Goal: Task Accomplishment & Management: Use online tool/utility

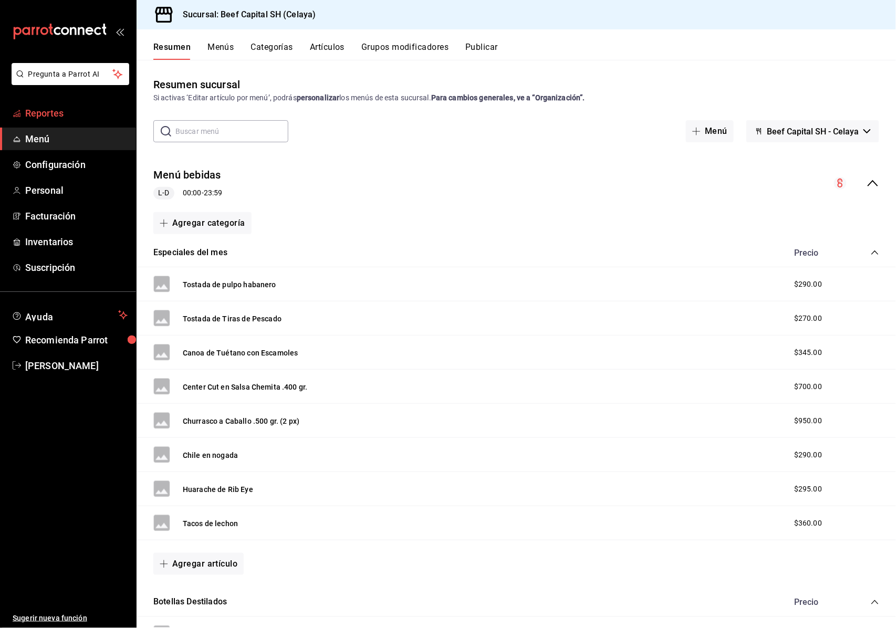
click at [76, 110] on span "Reportes" at bounding box center [76, 113] width 102 height 14
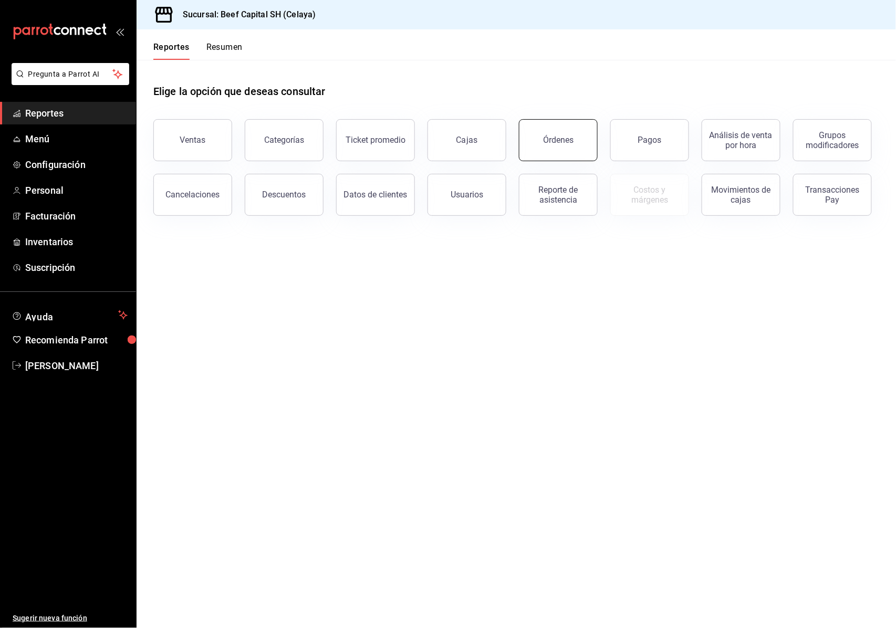
click at [545, 139] on div "Órdenes" at bounding box center [558, 140] width 30 height 10
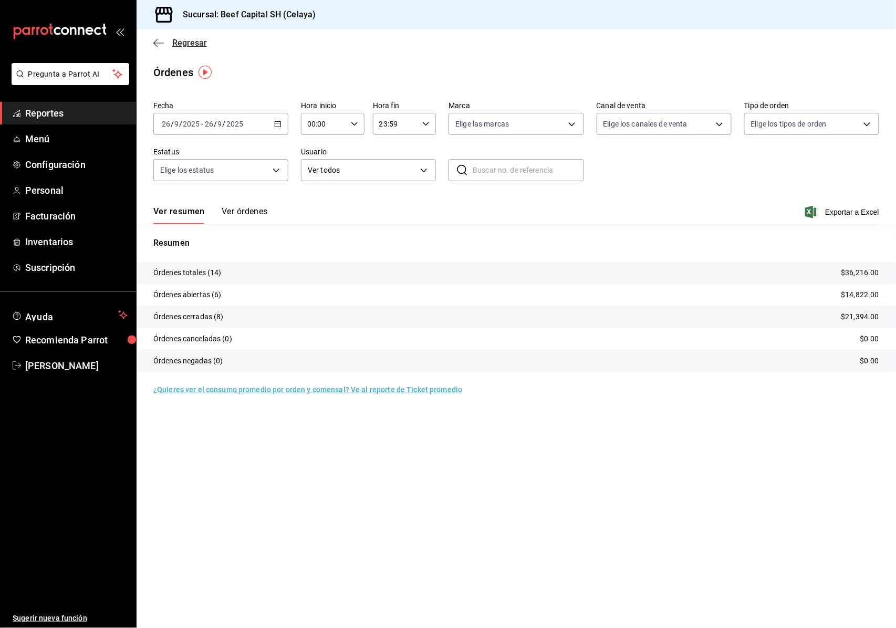
click at [158, 39] on icon "button" at bounding box center [155, 43] width 4 height 8
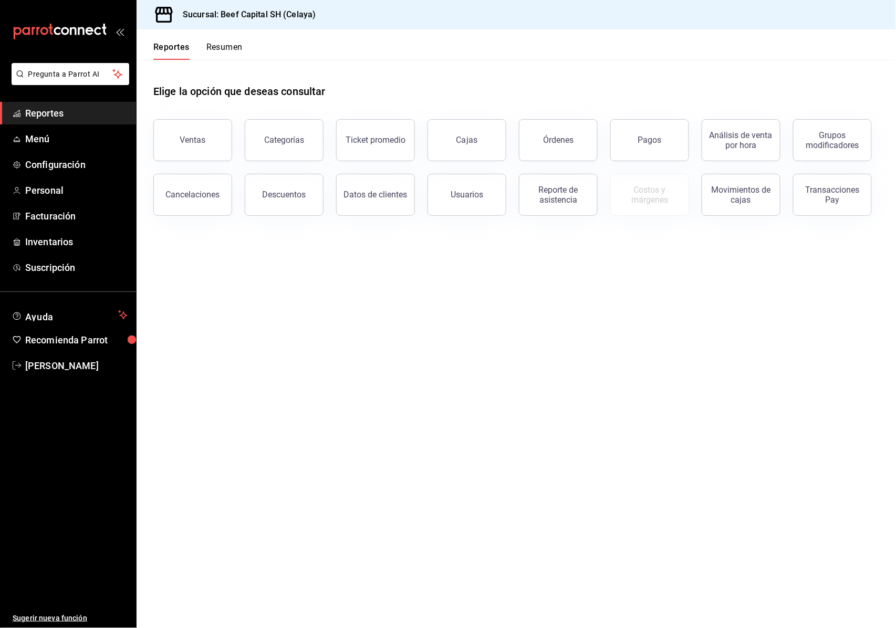
click at [874, 534] on main "Elige la opción que deseas consultar Ventas Categorías Ticket promedio Cajas Ór…" at bounding box center [517, 344] width 760 height 568
